Goal: Find specific page/section: Find specific page/section

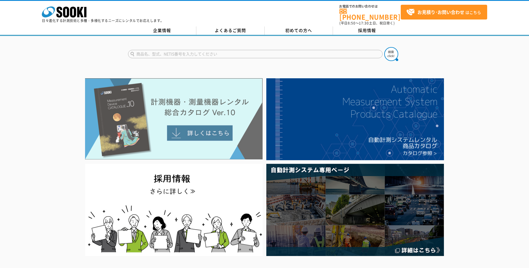
click at [226, 128] on img at bounding box center [174, 118] width 178 height 81
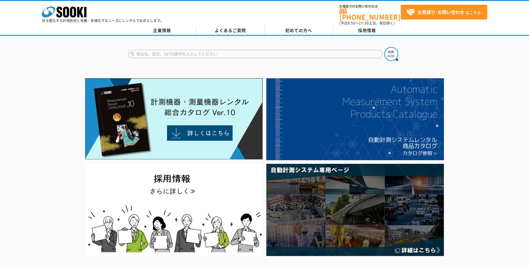
click at [152, 50] on input "text" at bounding box center [255, 54] width 255 height 8
type input "panda"
click at [384, 47] on button at bounding box center [391, 54] width 14 height 14
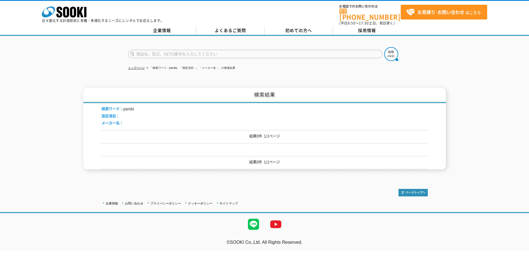
drag, startPoint x: 170, startPoint y: 50, endPoint x: 167, endPoint y: 40, distance: 10.4
click at [170, 50] on input "text" at bounding box center [255, 54] width 255 height 8
click at [151, 60] on div "AF Nav" at bounding box center [180, 62] width 105 height 7
type input "AF Nav"
click at [390, 50] on img at bounding box center [391, 54] width 14 height 14
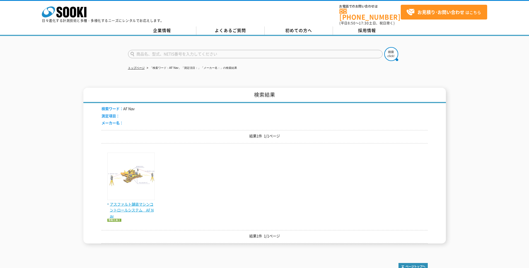
click at [145, 206] on span "アスファルト舗装マシンコントロールシステム　AF Nav" at bounding box center [130, 210] width 47 height 17
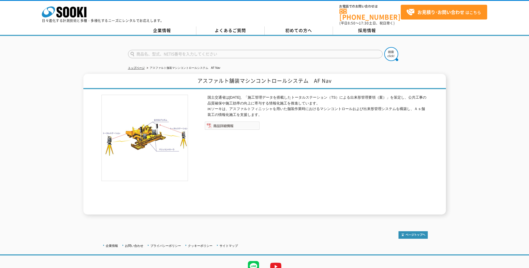
click at [231, 122] on img at bounding box center [232, 126] width 55 height 8
